Goal: Navigation & Orientation: Find specific page/section

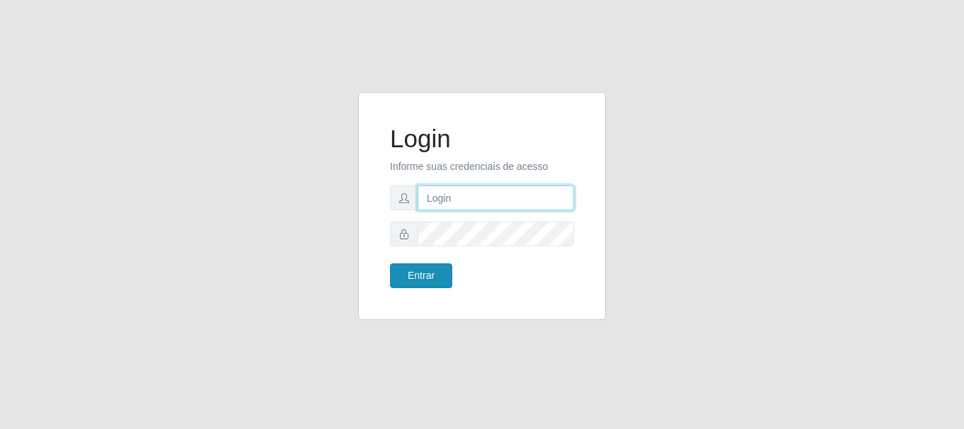
type input "[PERSON_NAME]"
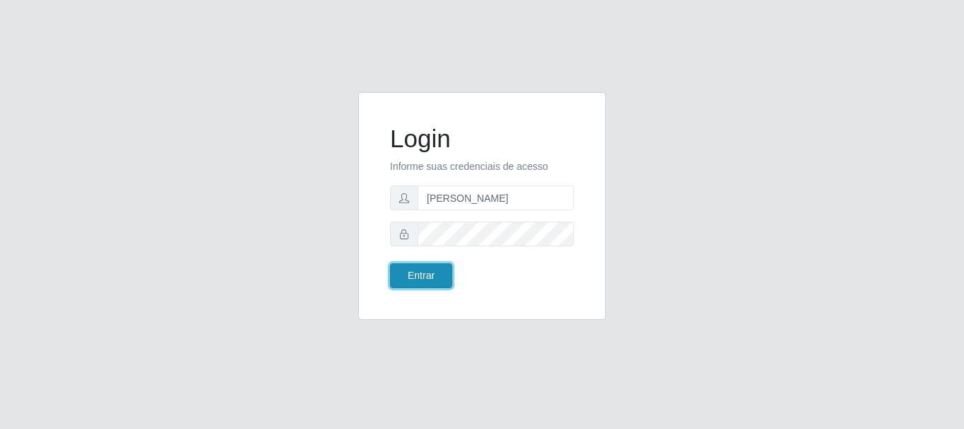
click at [423, 281] on button "Entrar" at bounding box center [421, 275] width 62 height 25
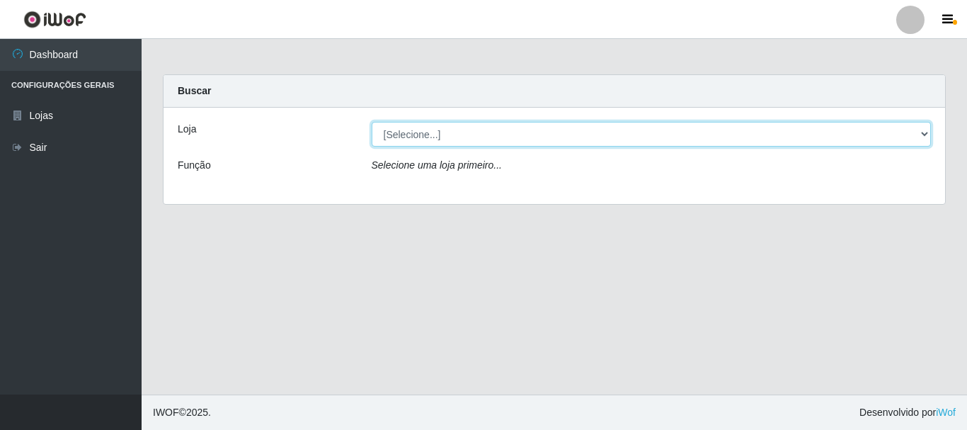
click at [465, 139] on select "[Selecione...] Bemais Supermercados - Três Ruas" at bounding box center [652, 134] width 560 height 25
select select "249"
click at [372, 122] on select "[Selecione...] Bemais Supermercados - Três Ruas" at bounding box center [652, 134] width 560 height 25
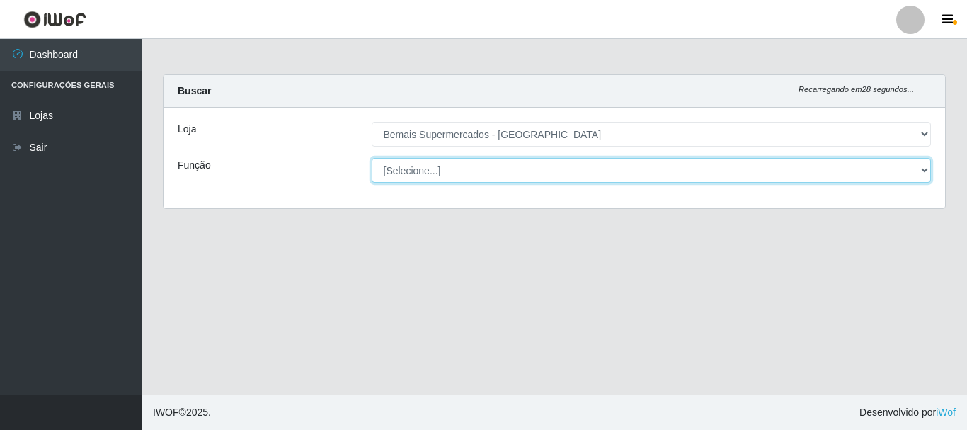
click at [464, 168] on select "[Selecione...] ASG ASG + ASG ++ Auxiliar de Depósito Auxiliar de Depósito + Aux…" at bounding box center [652, 170] width 560 height 25
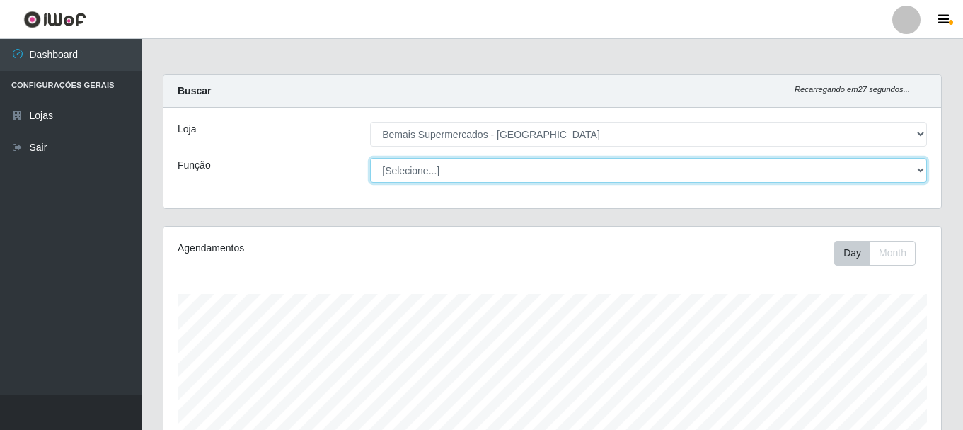
scroll to position [294, 778]
click at [370, 158] on select "[Selecione...] ASG ASG + ASG ++ Auxiliar de Depósito Auxiliar de Depósito + Aux…" at bounding box center [648, 170] width 557 height 25
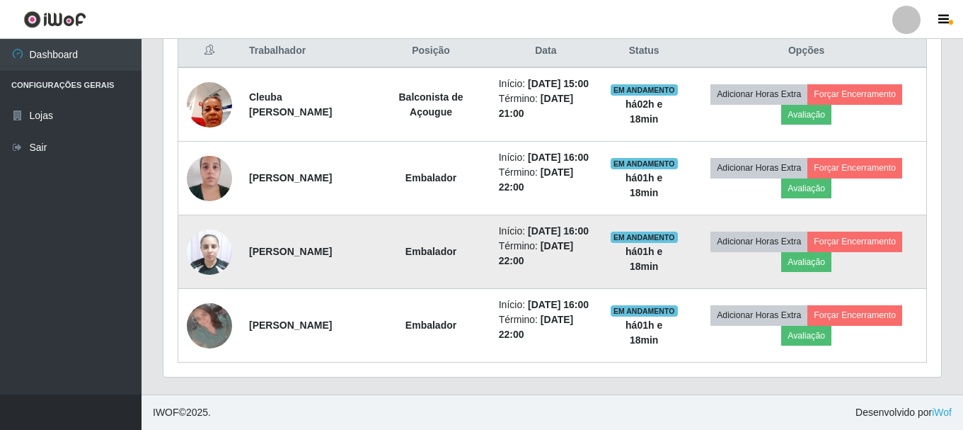
scroll to position [542, 0]
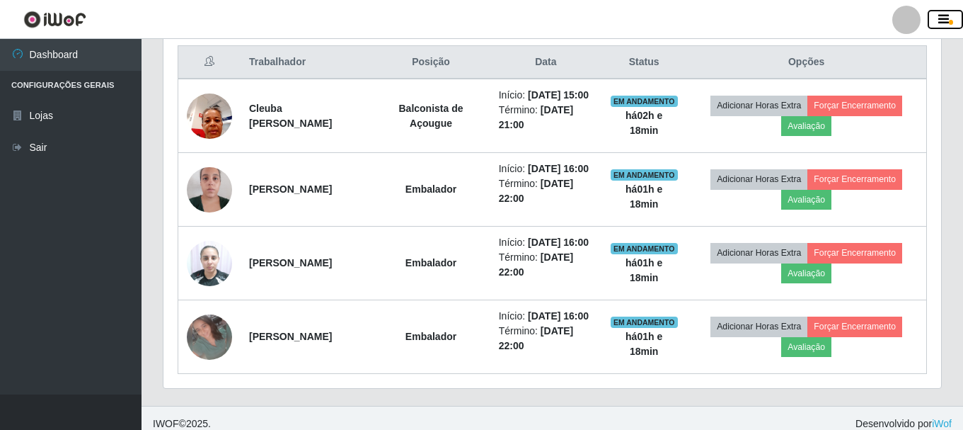
click at [946, 25] on icon "button" at bounding box center [944, 19] width 11 height 13
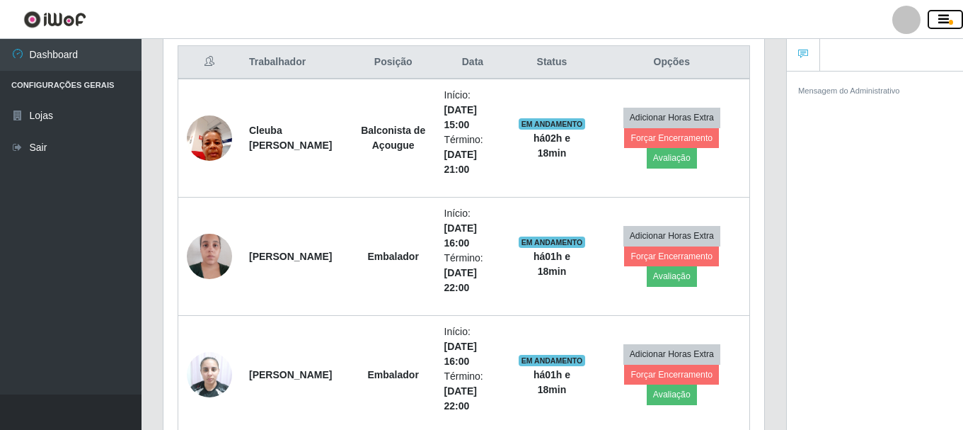
scroll to position [707571, 707263]
click at [166, 67] on div "Trabalhador Posição Data Status Opções Cleuba Socorro Pessoa da Silva Balconist…" at bounding box center [464, 298] width 601 height 535
click at [865, 131] on div "Mensagem do Administrativo" at bounding box center [875, 253] width 176 height 364
click at [949, 23] on icon "button" at bounding box center [944, 19] width 11 height 13
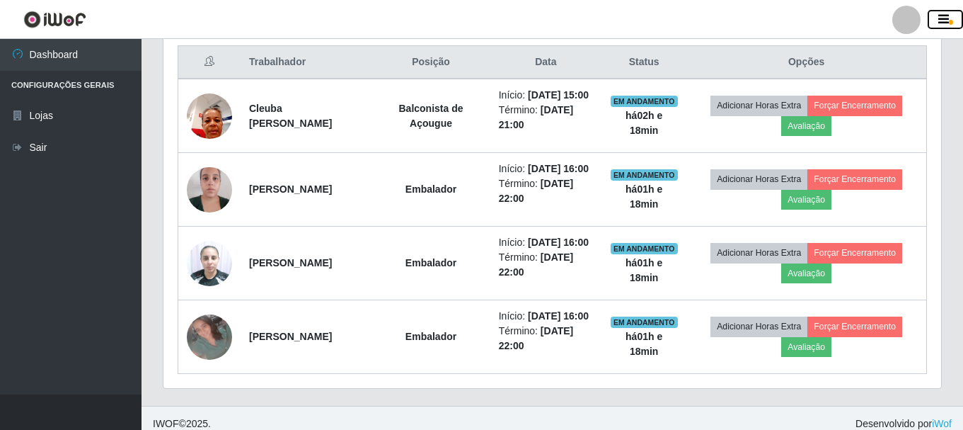
scroll to position [294, 778]
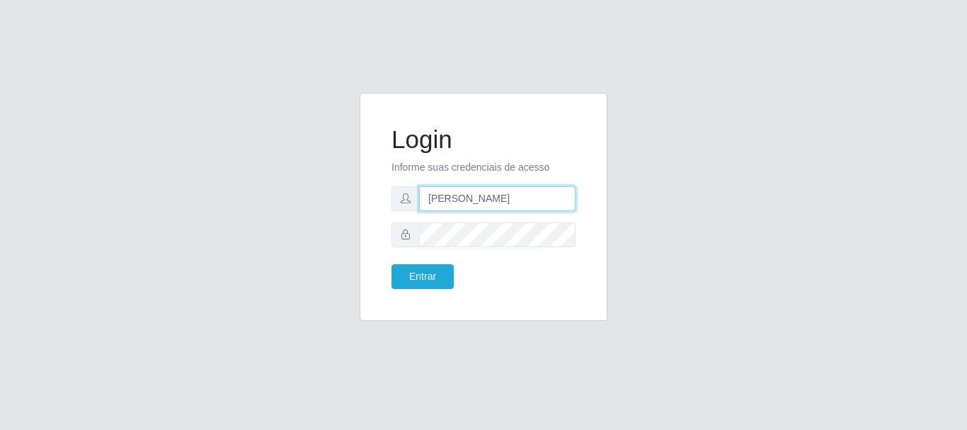
click at [517, 205] on input "[PERSON_NAME]" at bounding box center [497, 198] width 156 height 25
type input "a"
type input "F"
type input "flaviana@b3ruas"
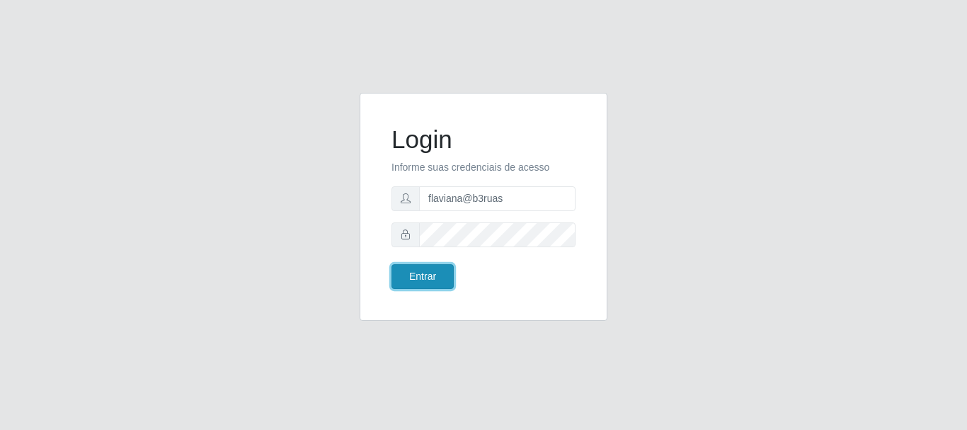
click at [437, 276] on button "Entrar" at bounding box center [422, 276] width 62 height 25
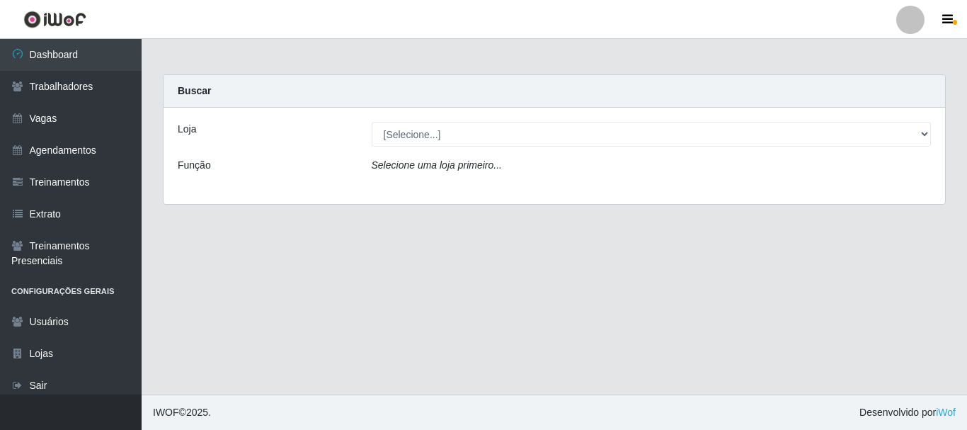
click at [443, 268] on main "Carregando... Buscar Loja [Selecione...] Bemais Supermercados - Três Ruas Funçã…" at bounding box center [554, 216] width 825 height 355
click at [95, 151] on link "Agendamentos" at bounding box center [71, 150] width 142 height 32
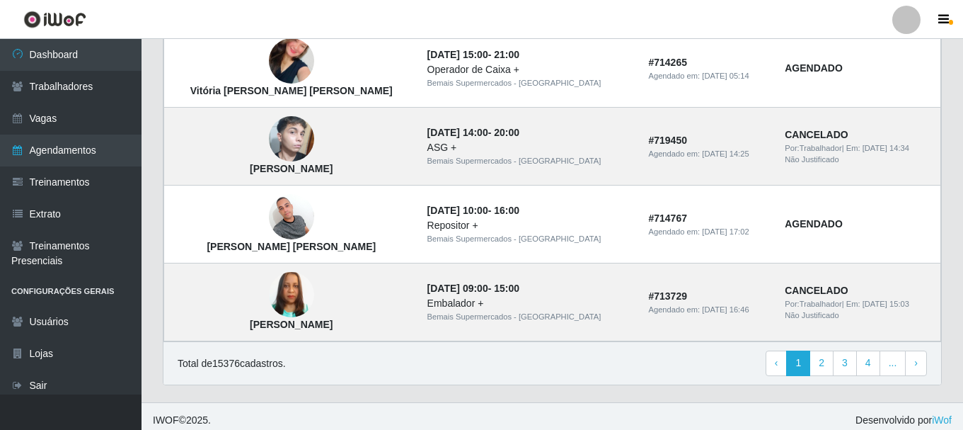
scroll to position [1048, 0]
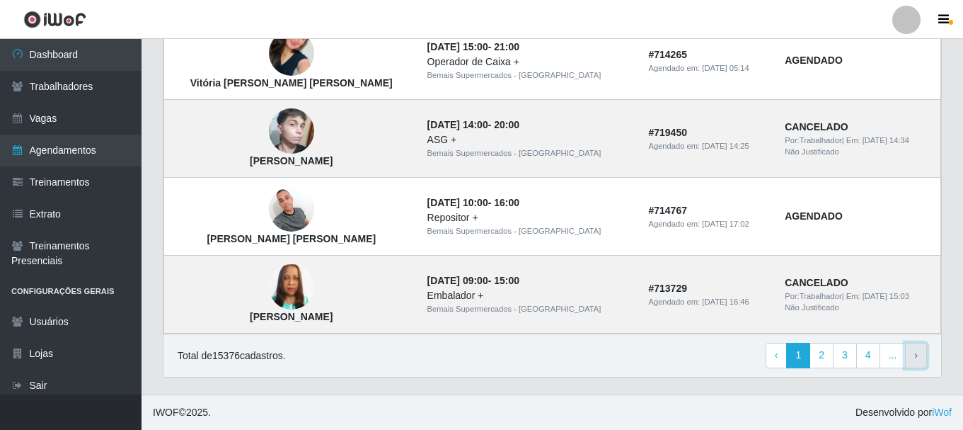
click at [922, 352] on link "› Next" at bounding box center [916, 355] width 22 height 25
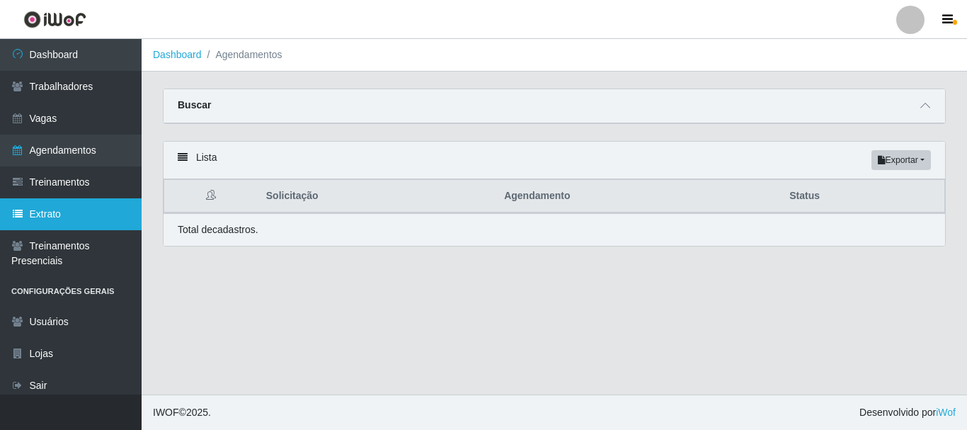
click at [88, 213] on link "Extrato" at bounding box center [71, 214] width 142 height 32
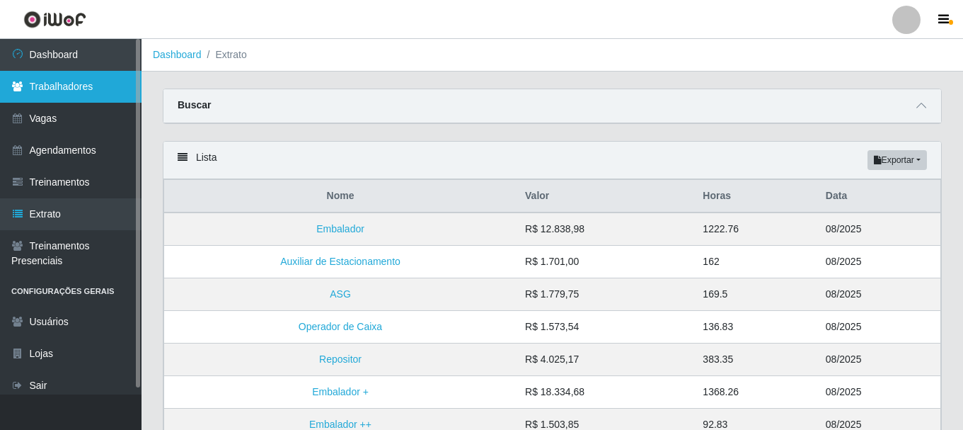
click at [115, 74] on link "Trabalhadores" at bounding box center [71, 87] width 142 height 32
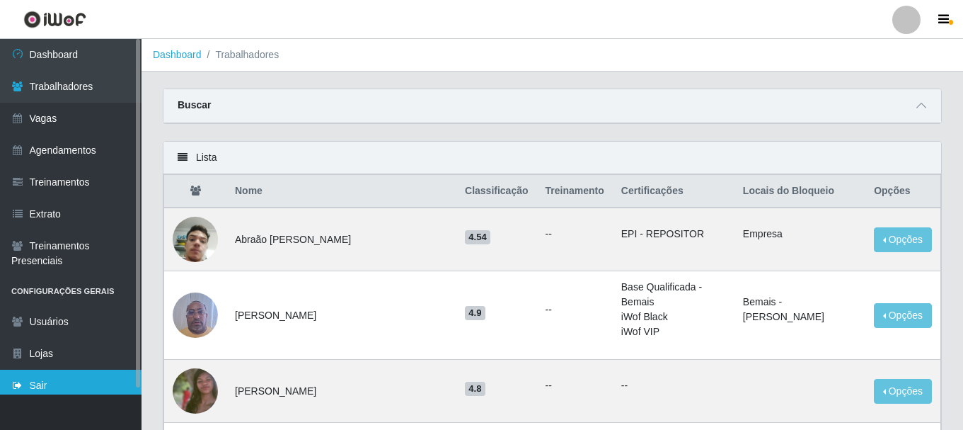
click at [70, 383] on link "Sair" at bounding box center [71, 386] width 142 height 32
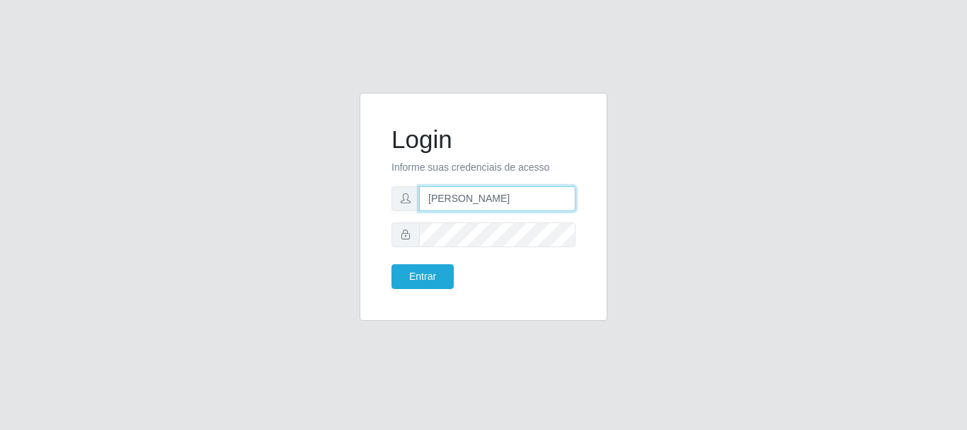
click at [563, 205] on input "[PERSON_NAME]" at bounding box center [497, 198] width 156 height 25
type input "a"
type input "flaviana@b3ruas"
click at [761, 127] on div "Login Informe suas credenciais de acesso flaviana@b3ruas Entrar" at bounding box center [483, 215] width 807 height 245
